Goal: Information Seeking & Learning: Learn about a topic

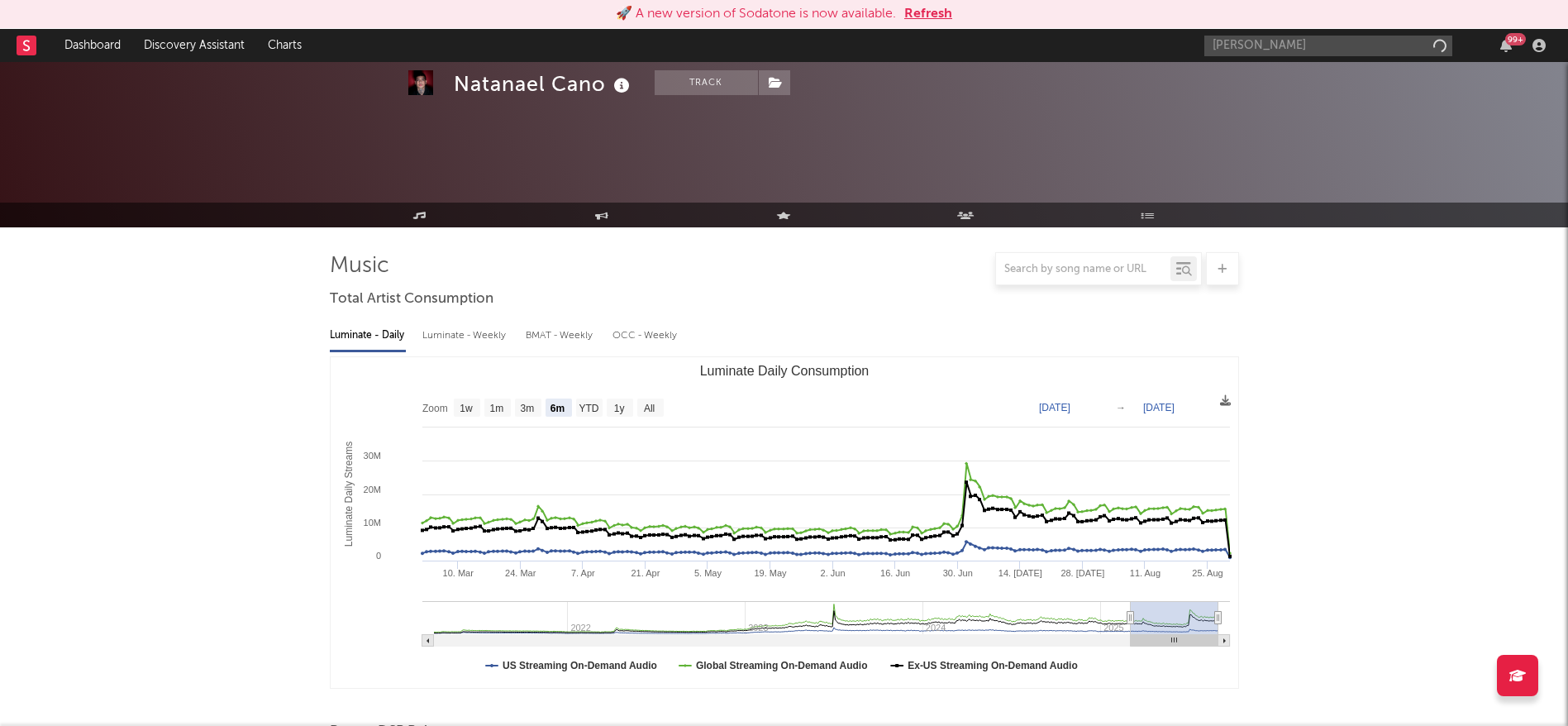
select select "6m"
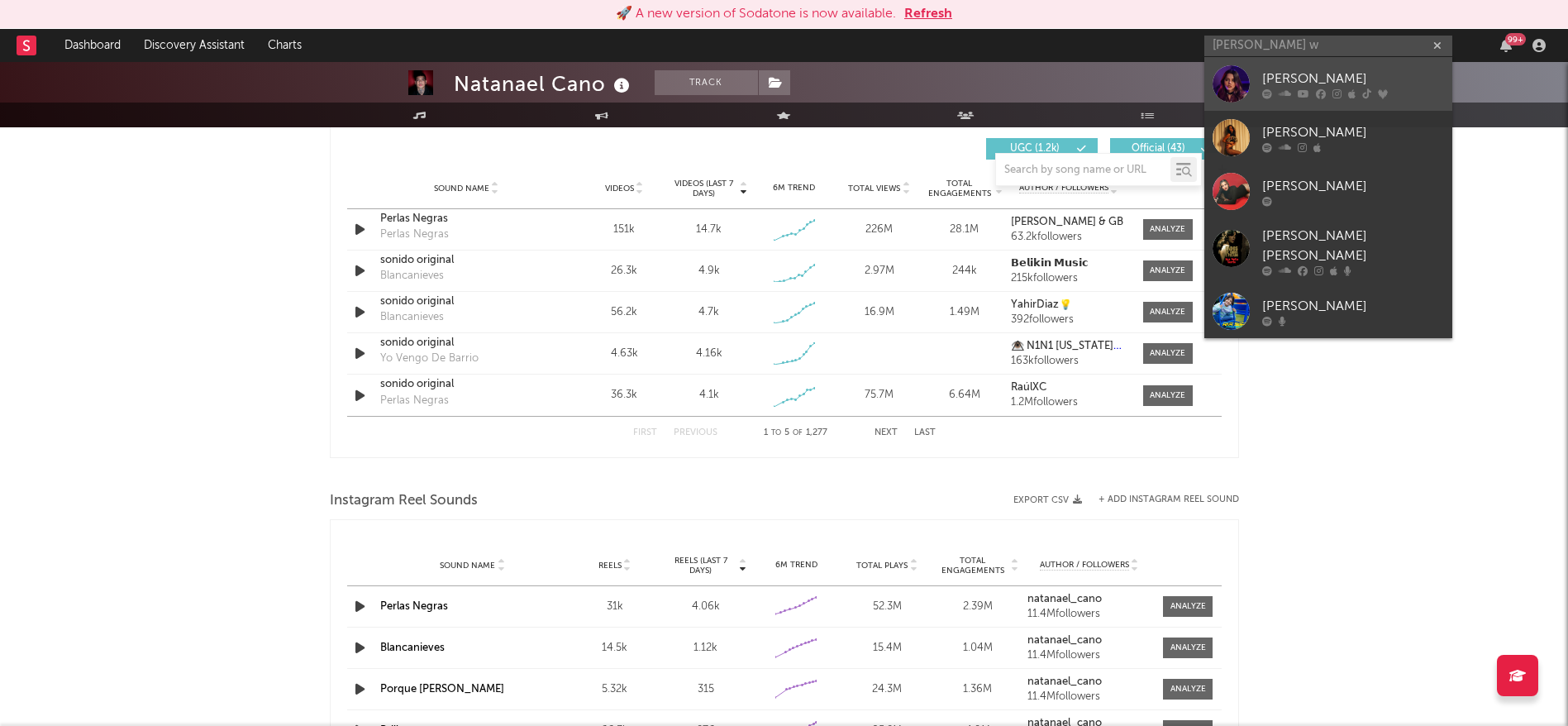
type input "[PERSON_NAME] w"
click at [1270, 80] on div "[PERSON_NAME]" at bounding box center [1353, 78] width 182 height 20
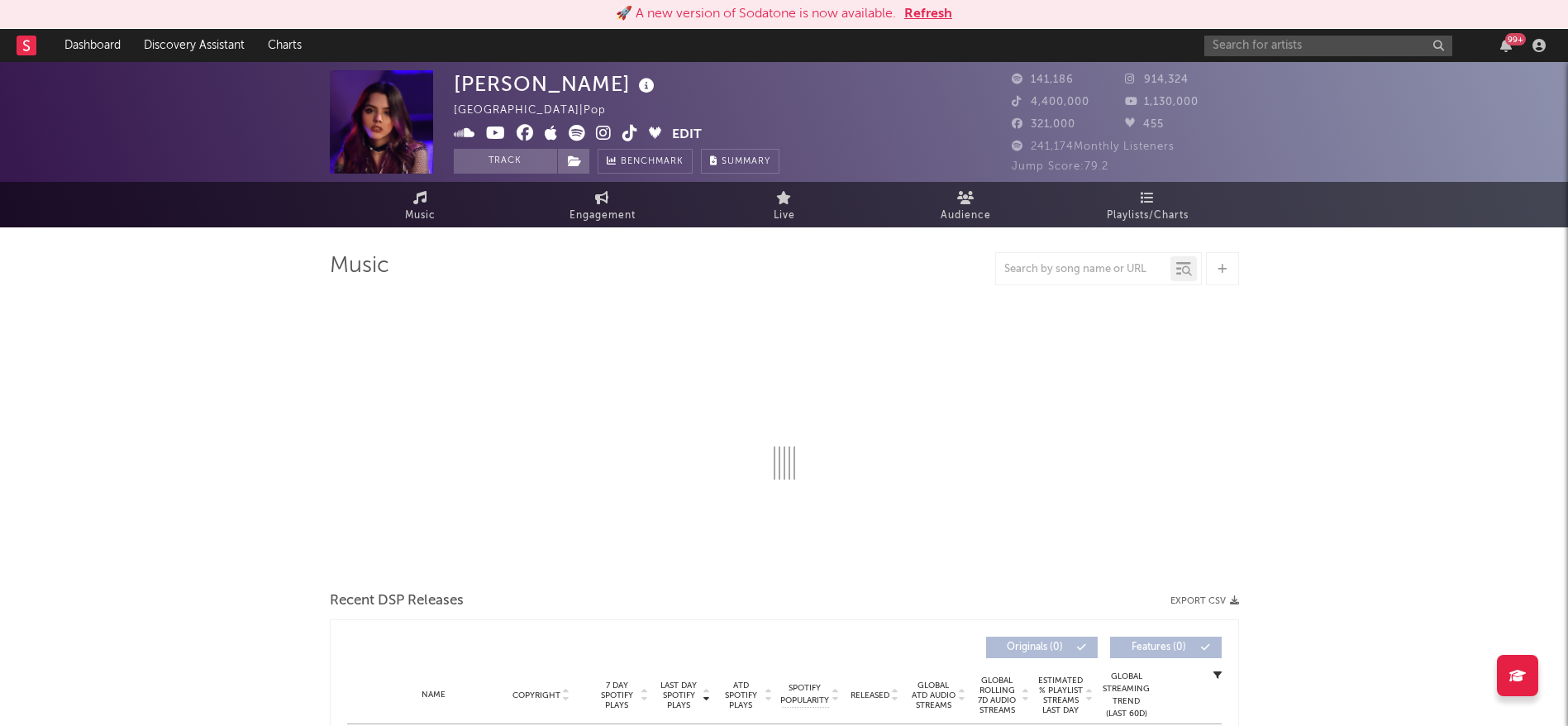
select select "6m"
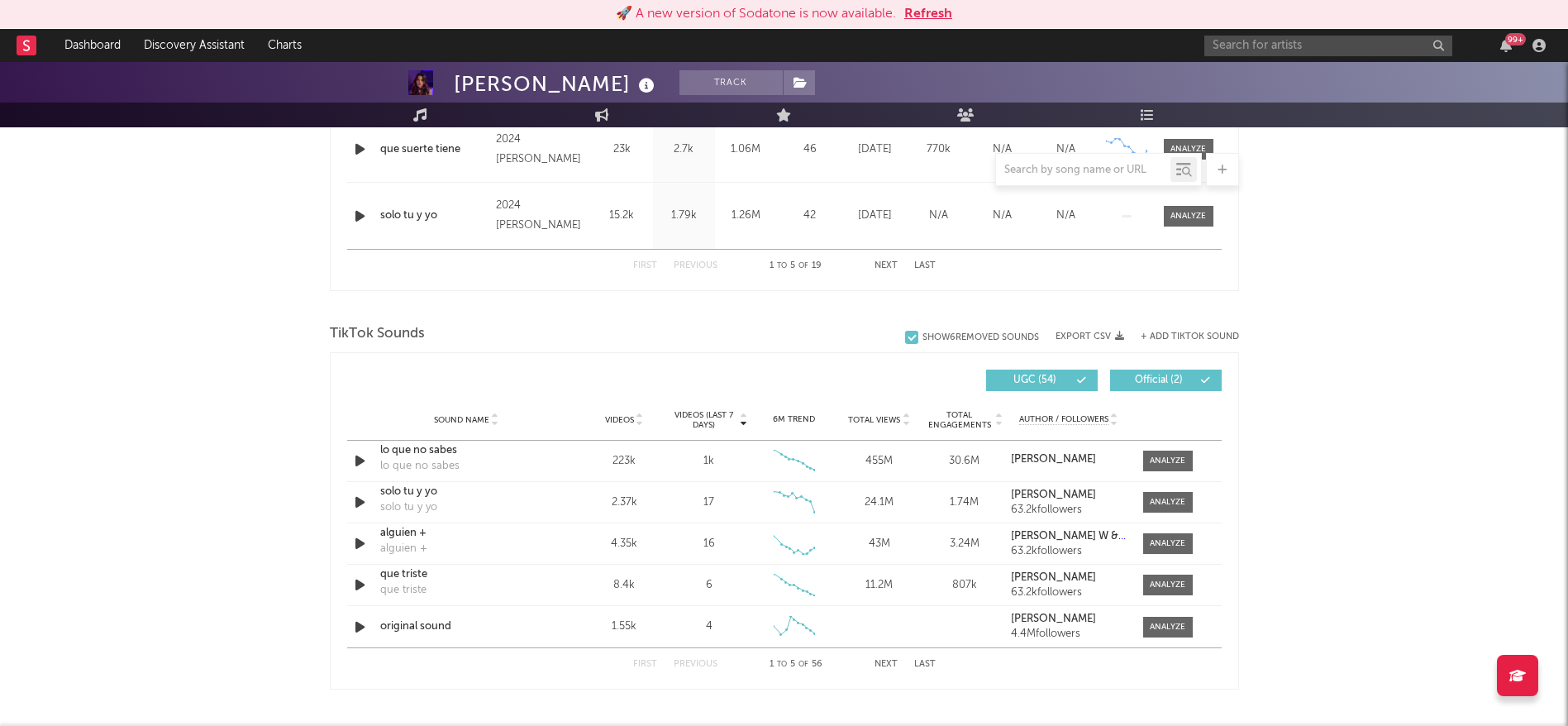
scroll to position [936, 0]
click at [882, 665] on button "Next" at bounding box center [886, 666] width 23 height 10
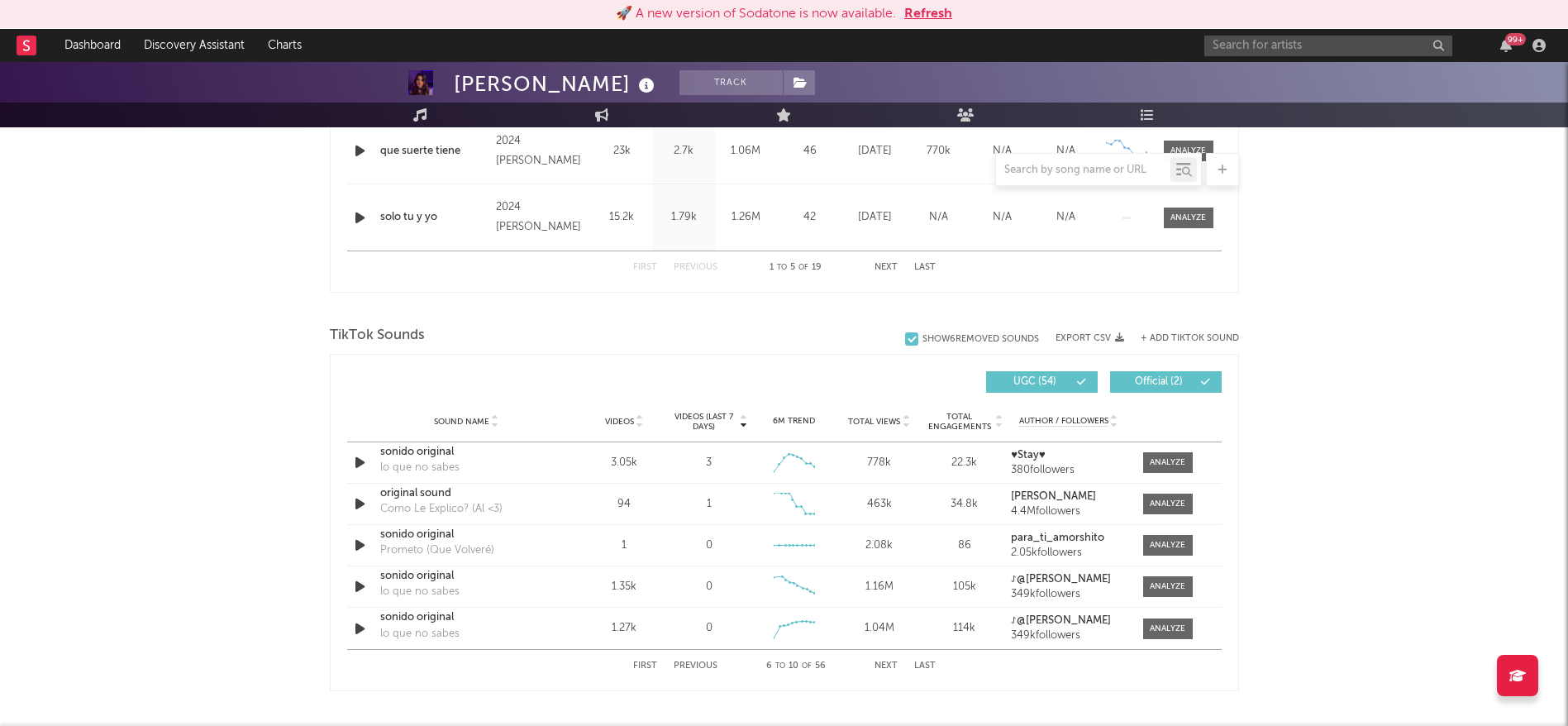
click at [882, 665] on button "Next" at bounding box center [886, 666] width 23 height 10
click at [637, 661] on button "First" at bounding box center [645, 666] width 24 height 10
click at [357, 626] on icon "button" at bounding box center [360, 629] width 17 height 21
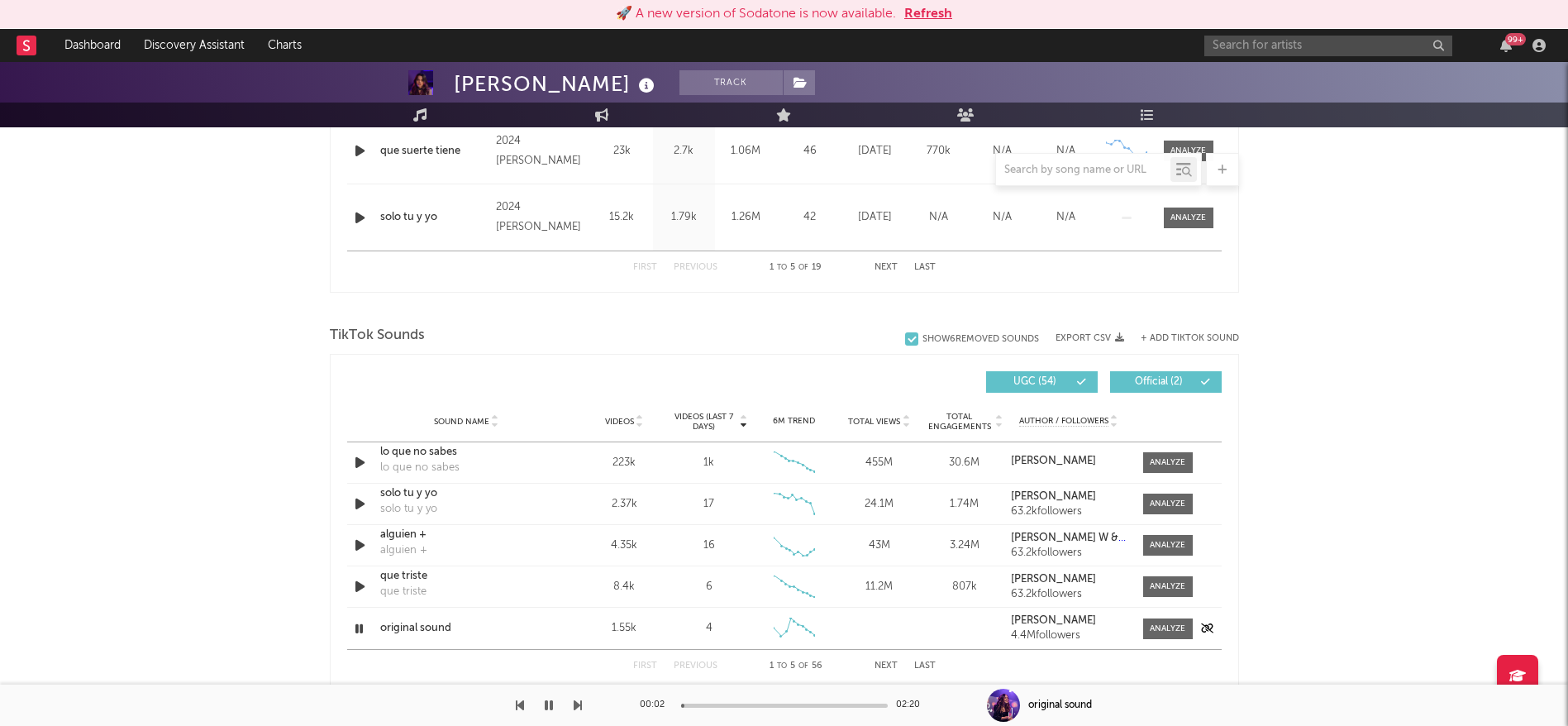
click at [357, 626] on icon "button" at bounding box center [359, 629] width 16 height 21
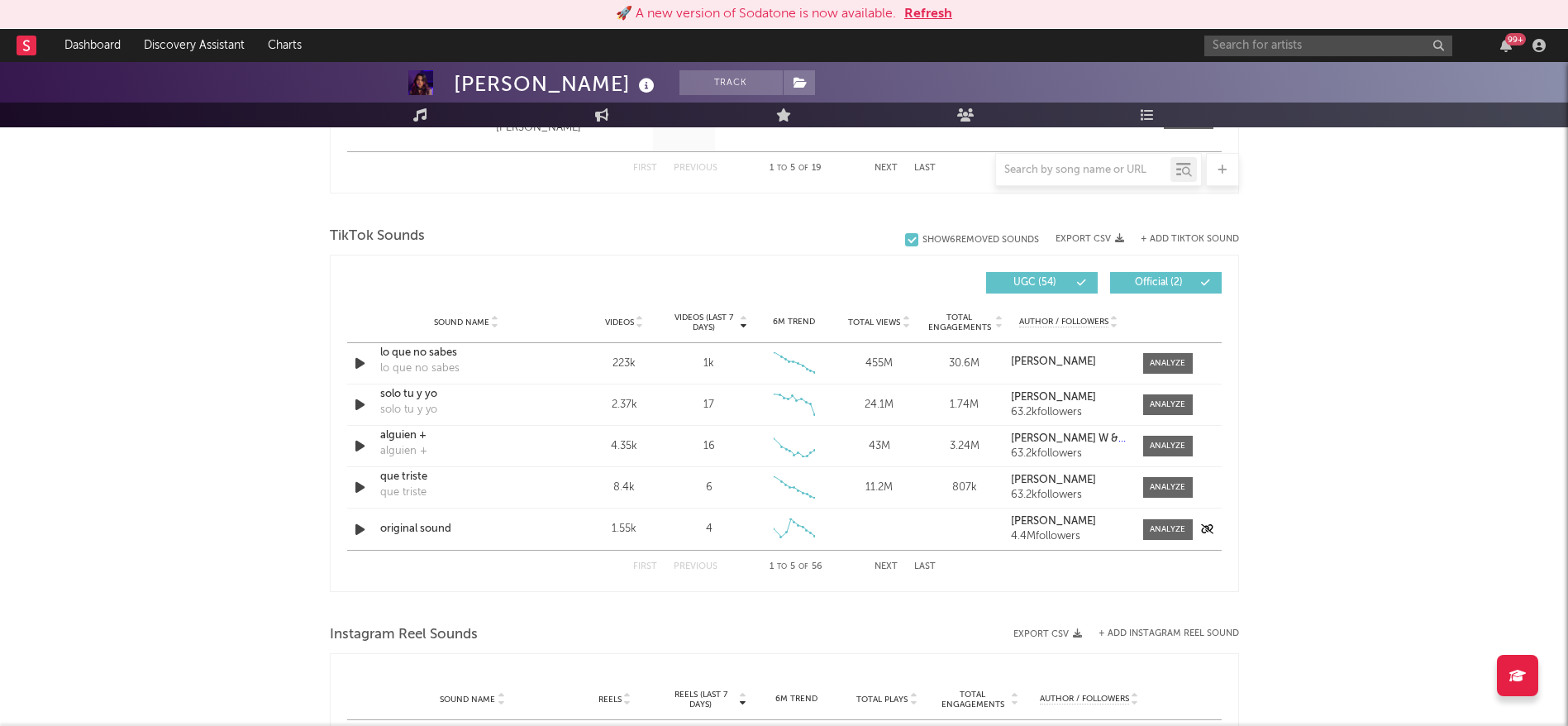
scroll to position [1037, 0]
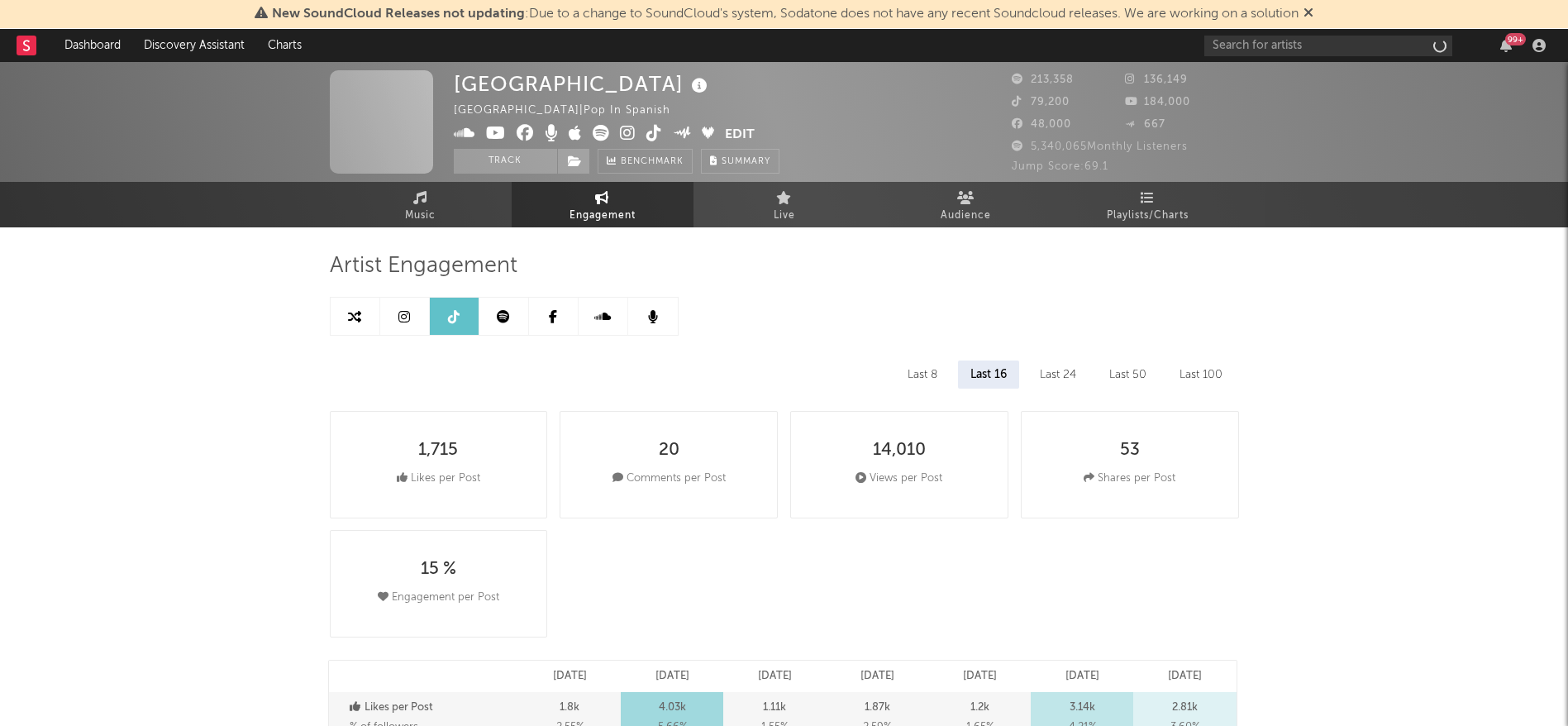
select select "6m"
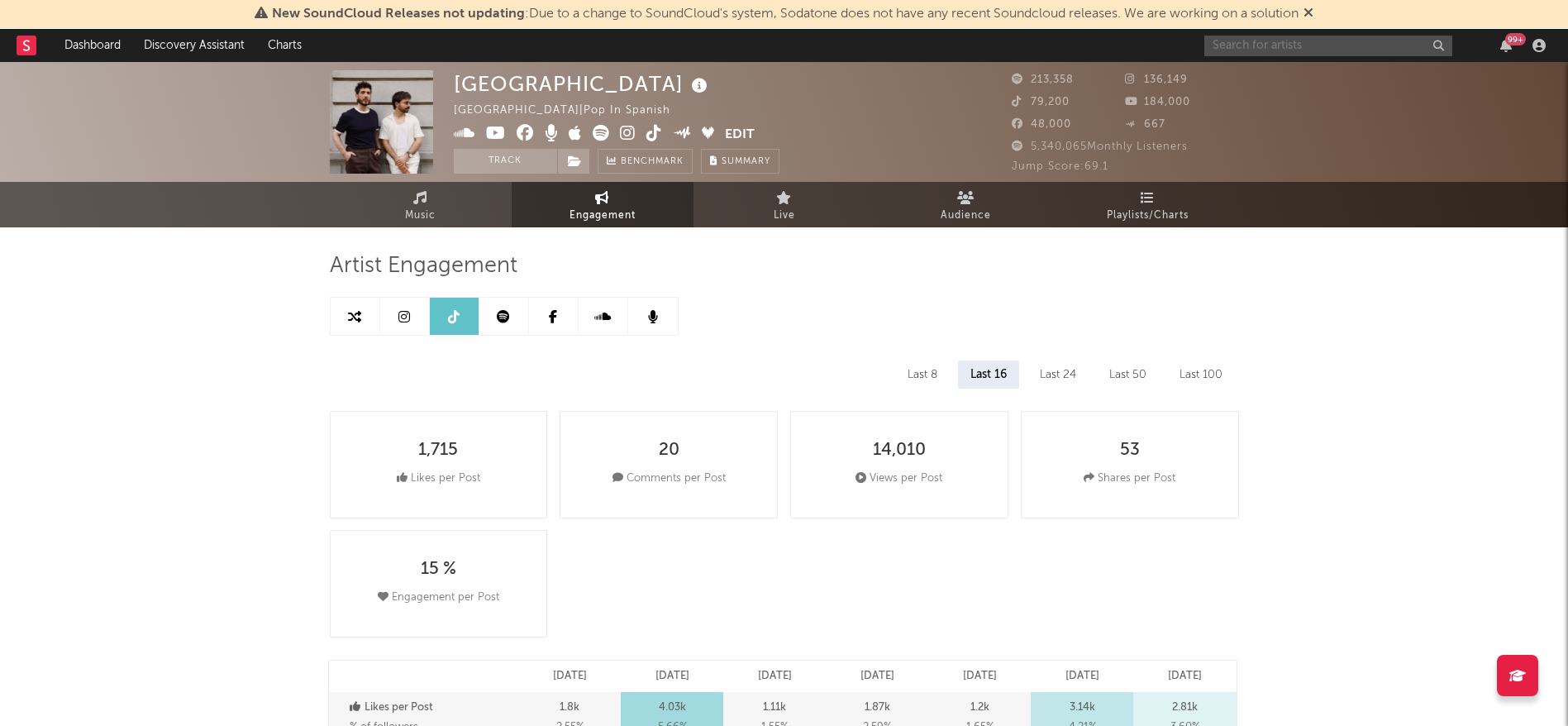
click at [1325, 48] on input "text" at bounding box center [1328, 46] width 248 height 21
type input "[PERSON_NAME] w"
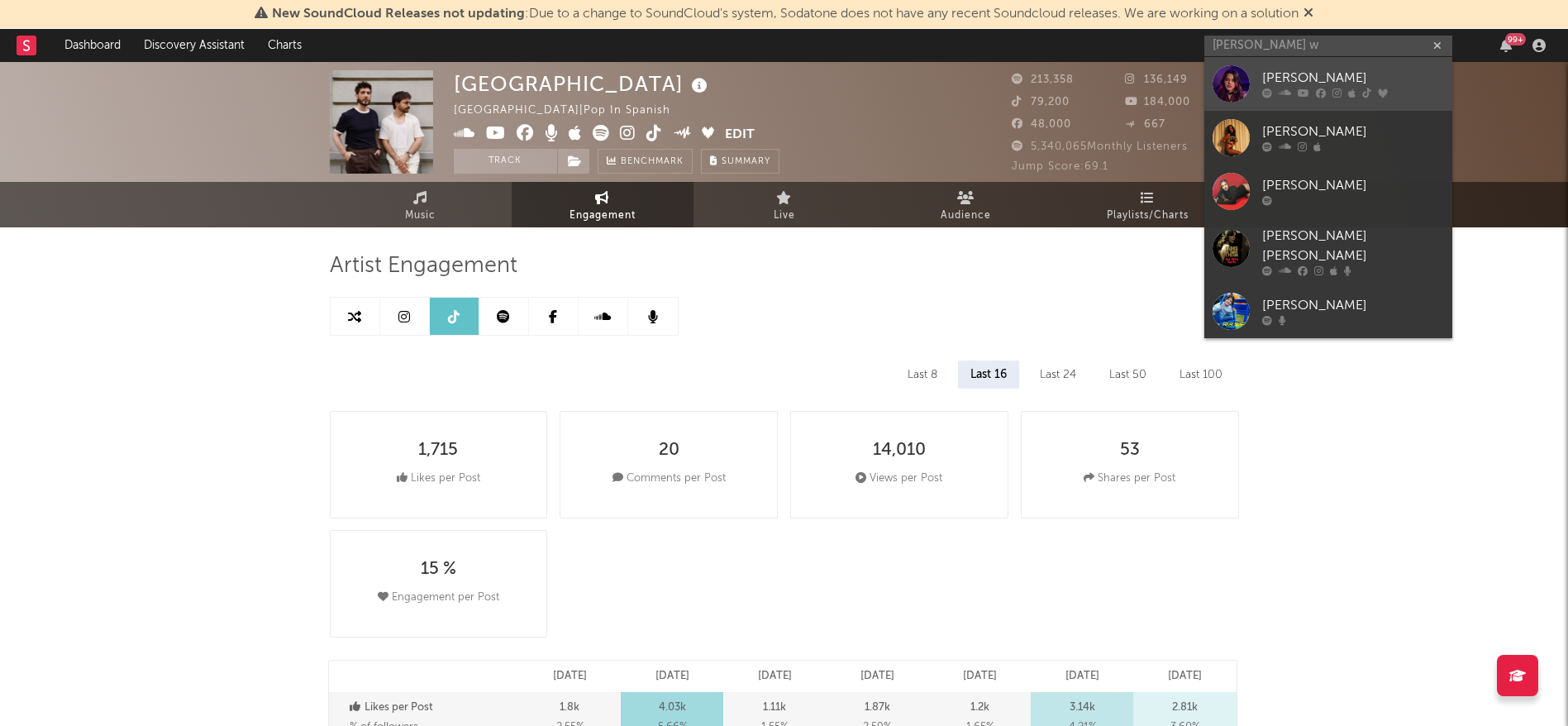
click at [1285, 69] on div "[PERSON_NAME]" at bounding box center [1353, 78] width 182 height 20
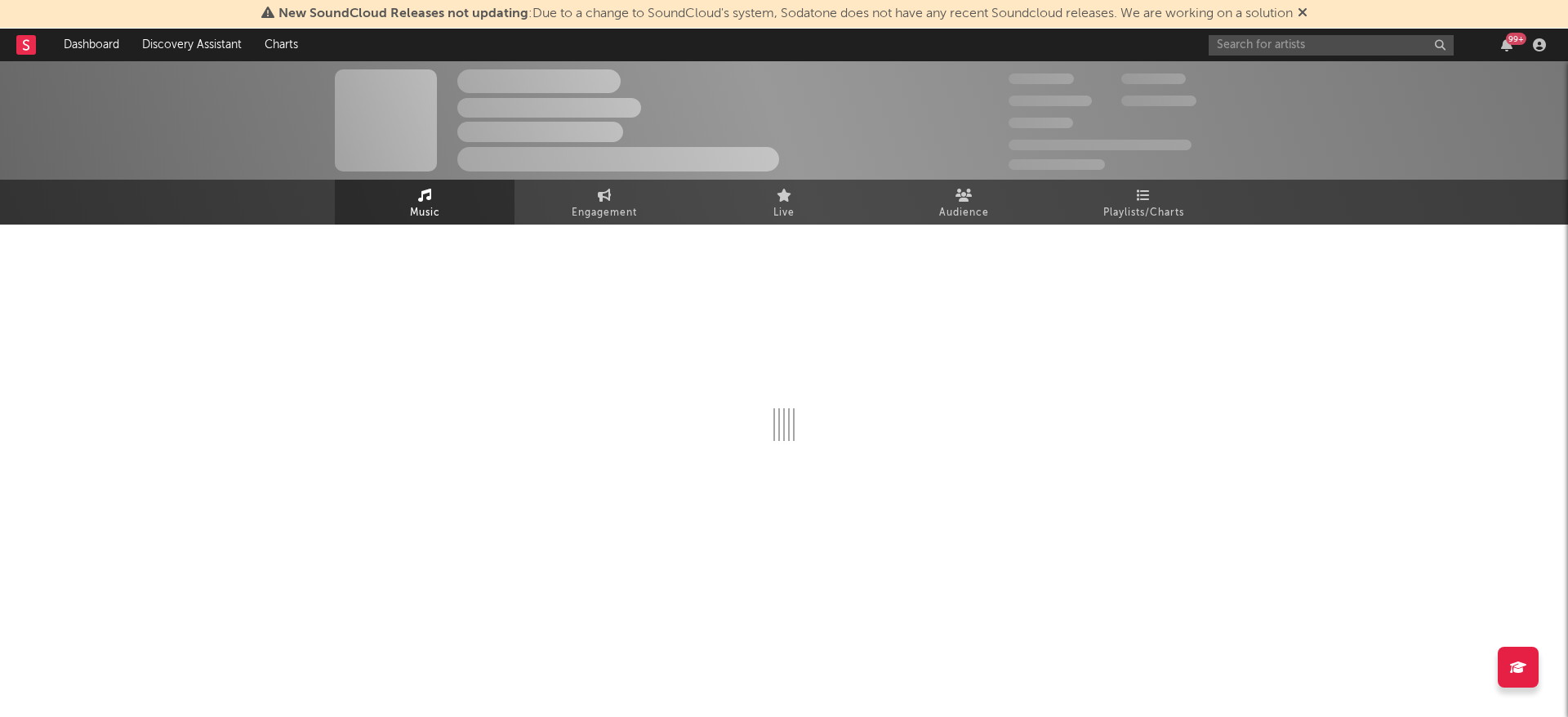
select select "6m"
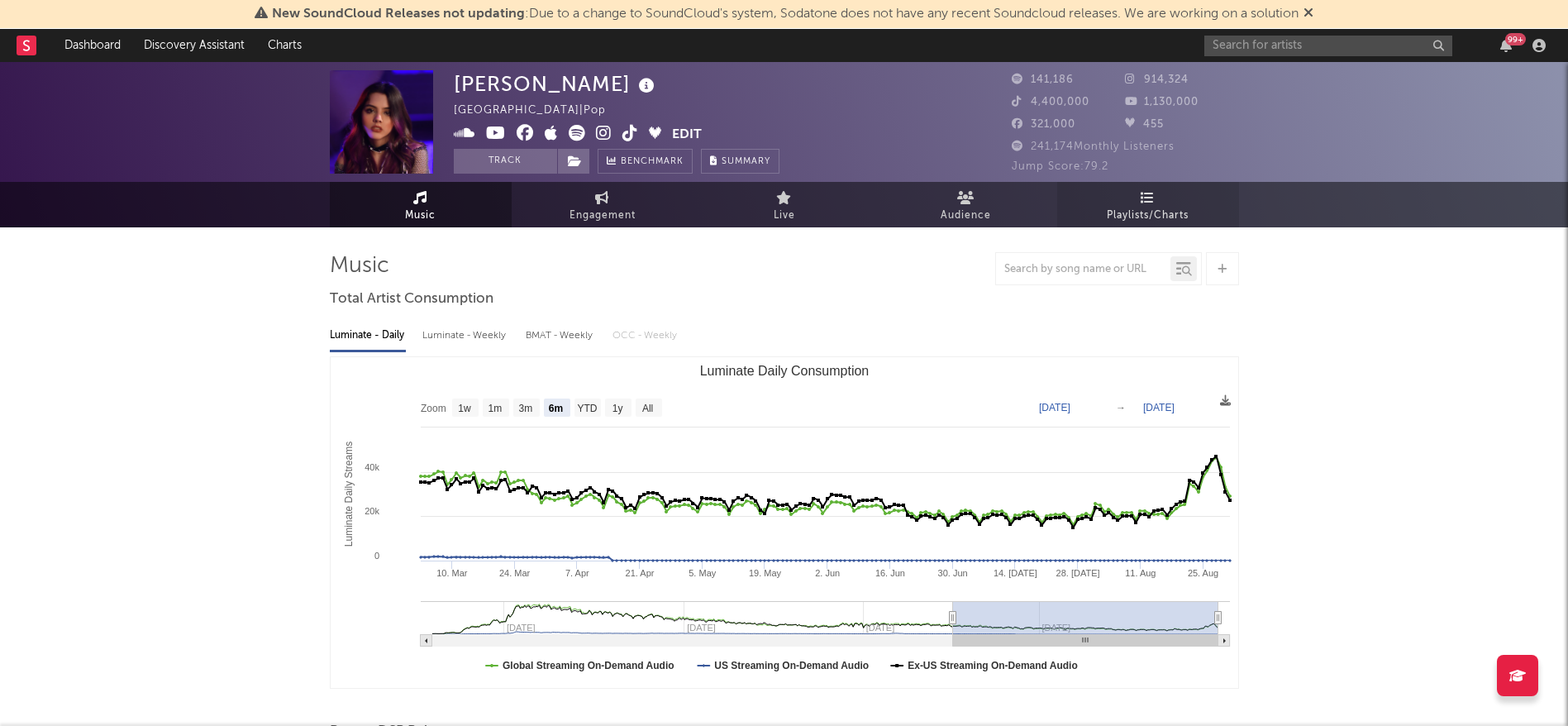
click at [1136, 208] on span "Playlists/Charts" at bounding box center [1148, 216] width 82 height 20
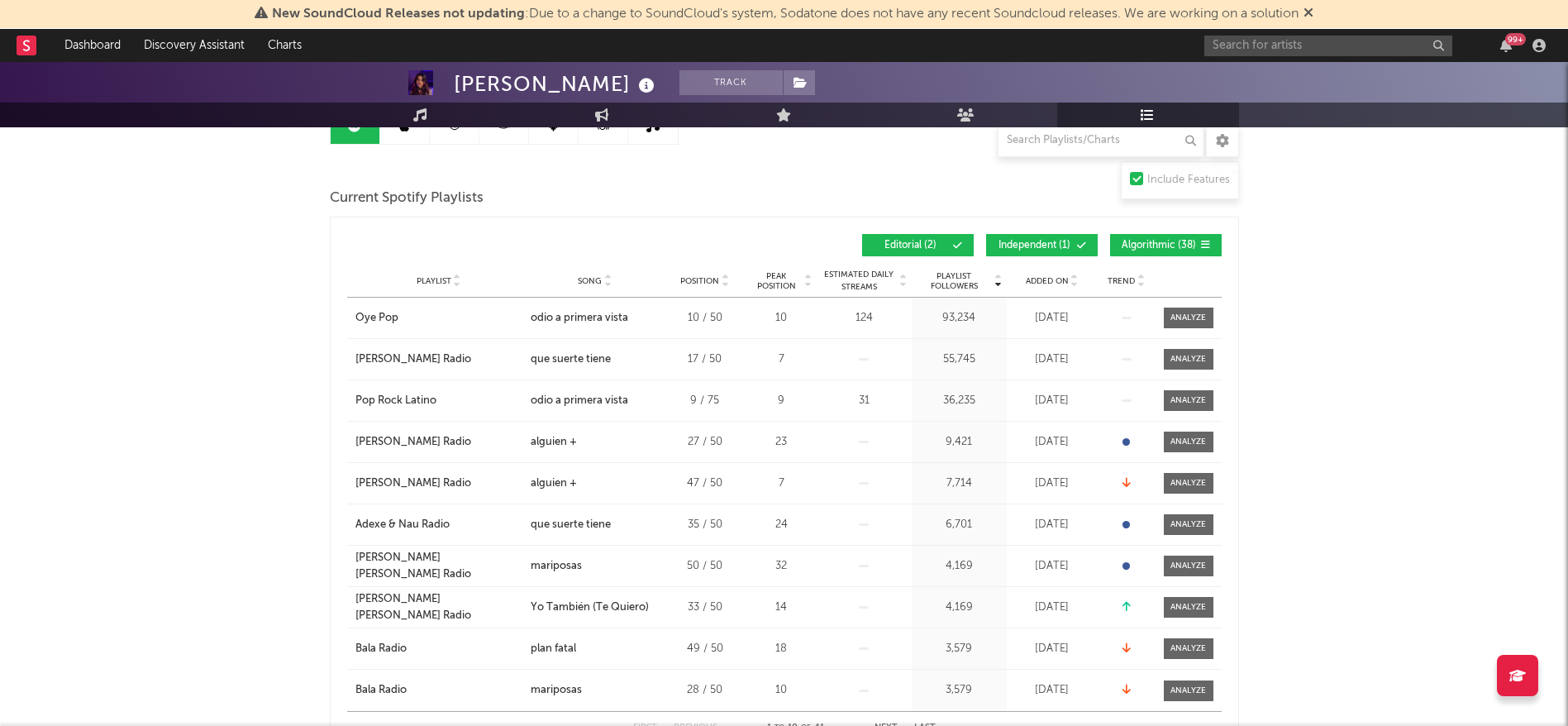
scroll to position [193, 0]
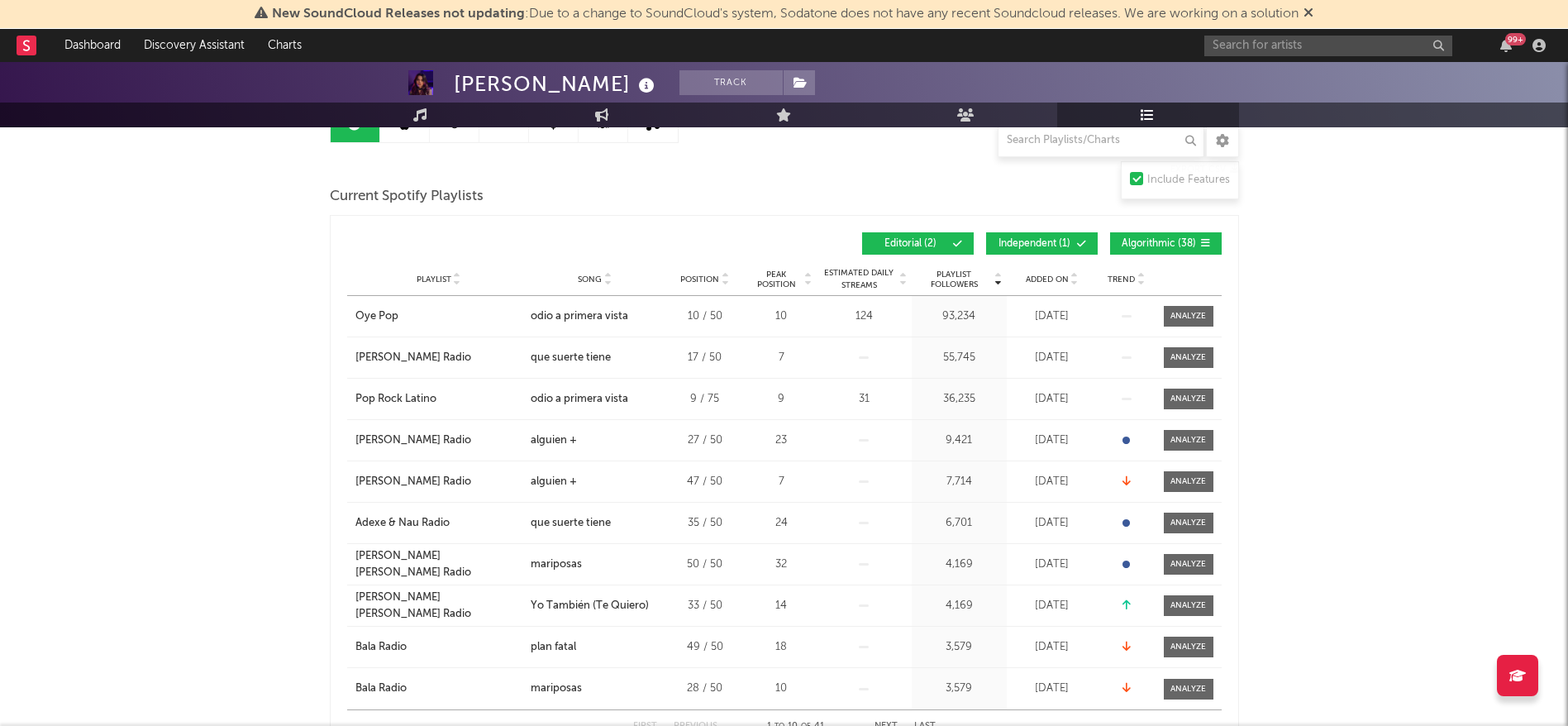
click at [1138, 248] on span "Algorithmic ( 38 )" at bounding box center [1159, 244] width 76 height 10
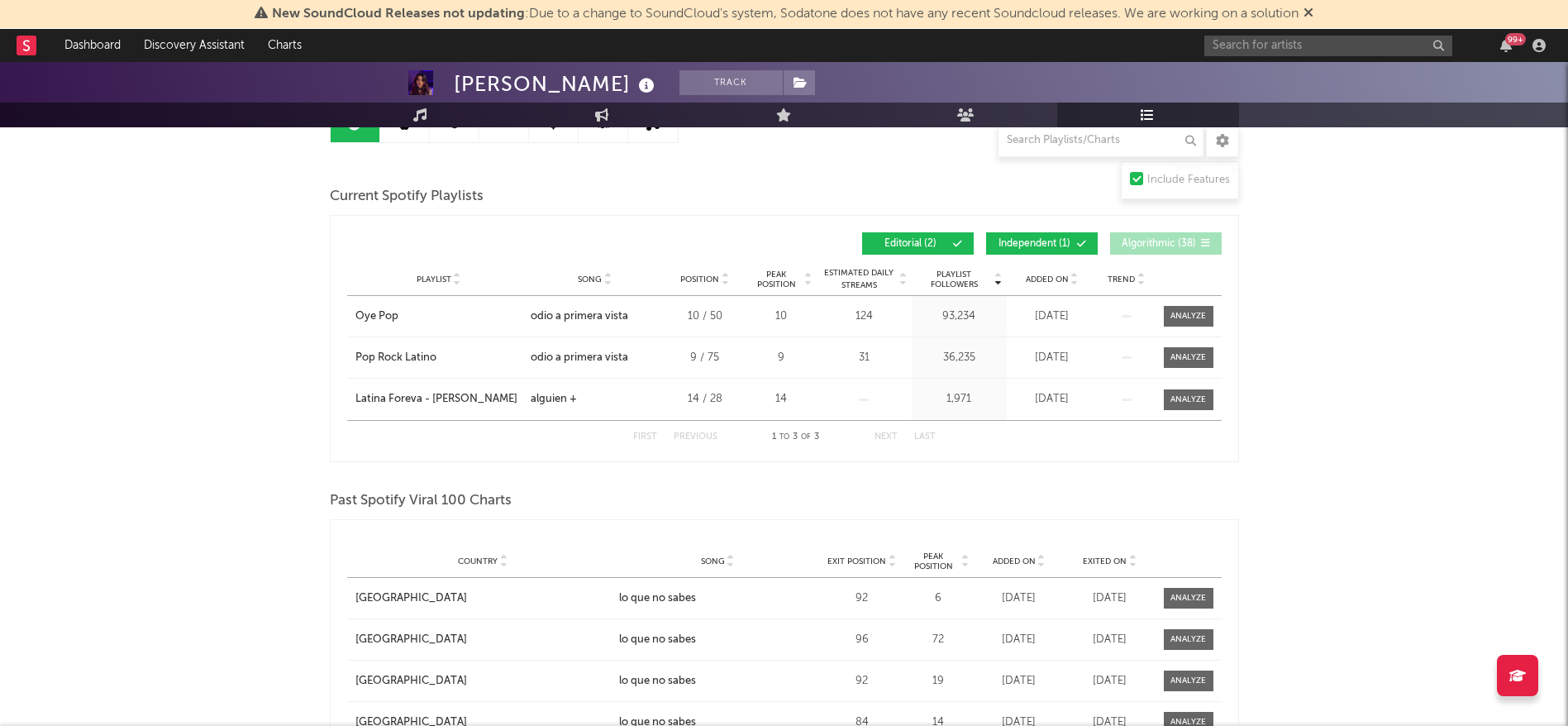
click at [1074, 244] on button "Independent ( 1 )" at bounding box center [1043, 244] width 112 height 23
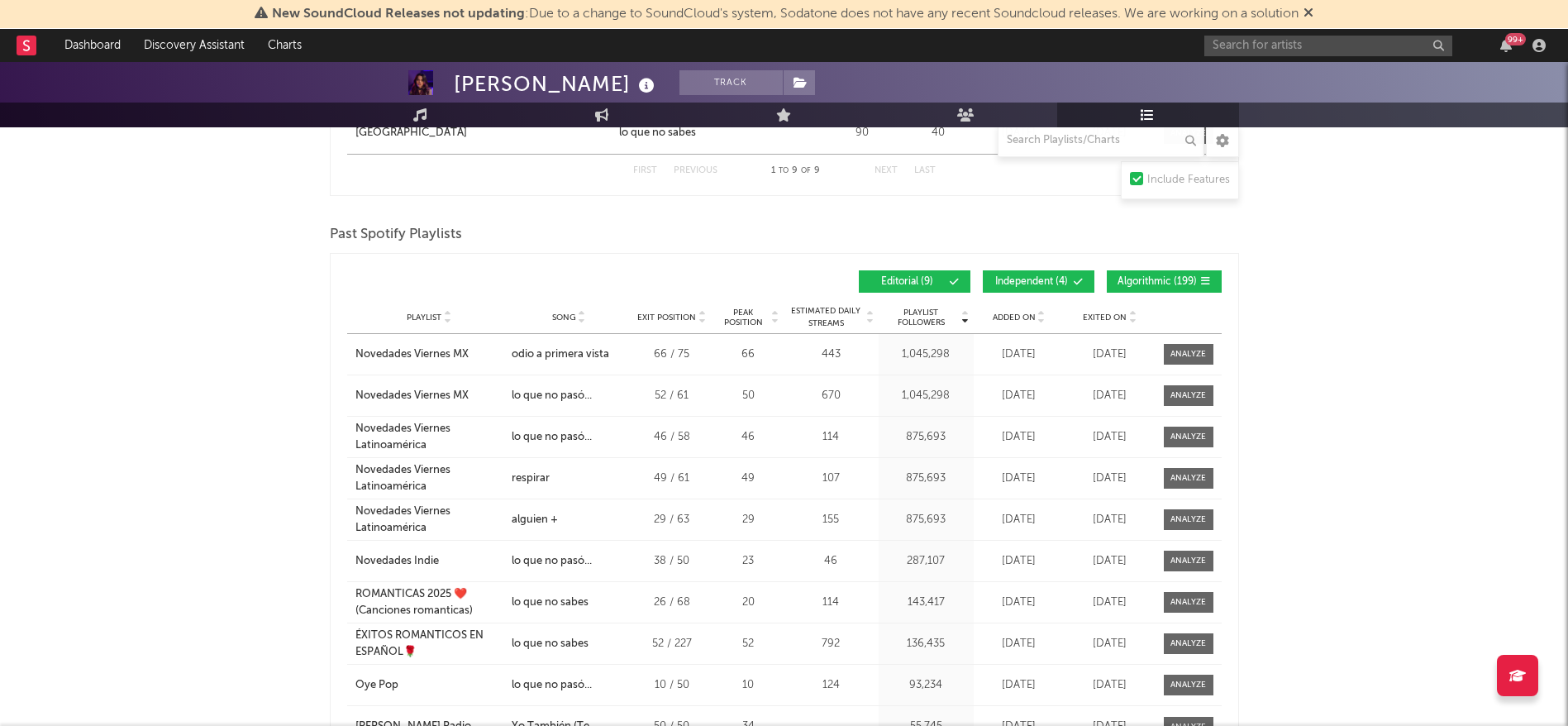
scroll to position [921, 0]
